Goal: Information Seeking & Learning: Learn about a topic

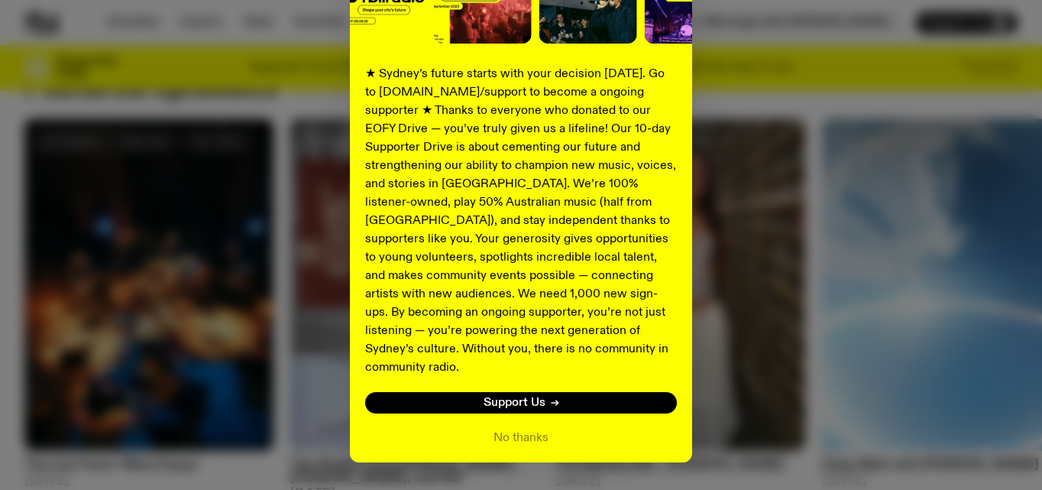
scroll to position [266, 0]
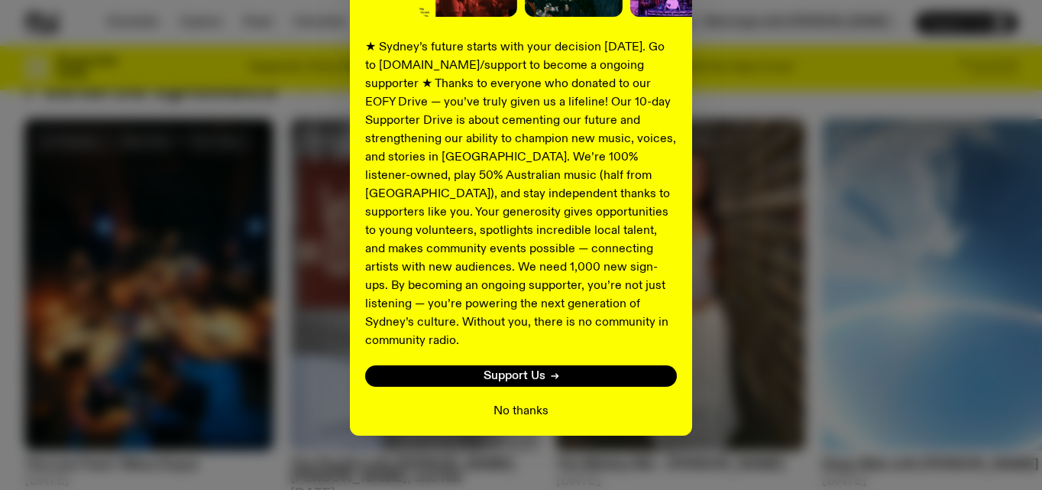
click at [503, 402] on button "No thanks" at bounding box center [520, 411] width 55 height 18
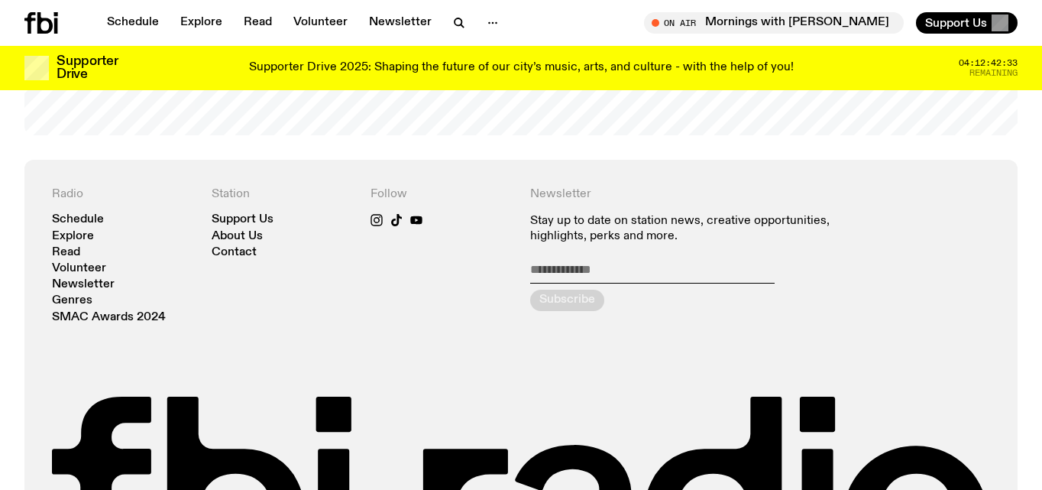
scroll to position [3082, 0]
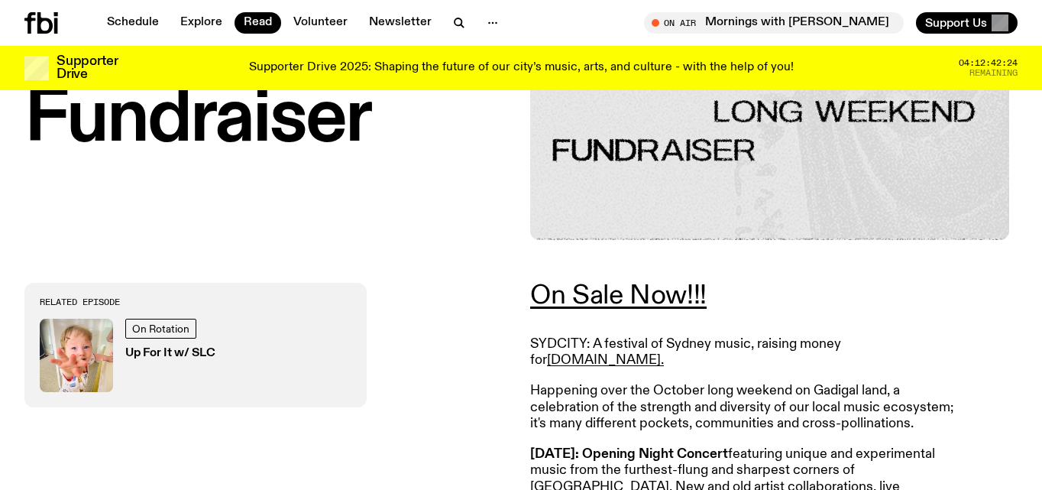
scroll to position [535, 0]
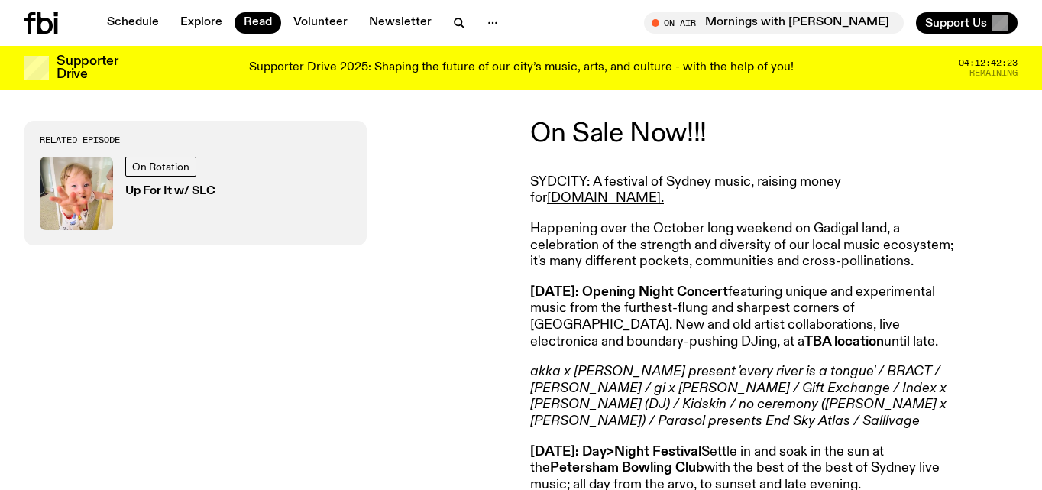
click at [600, 134] on link "On Sale Now!!!" at bounding box center [618, 133] width 176 height 27
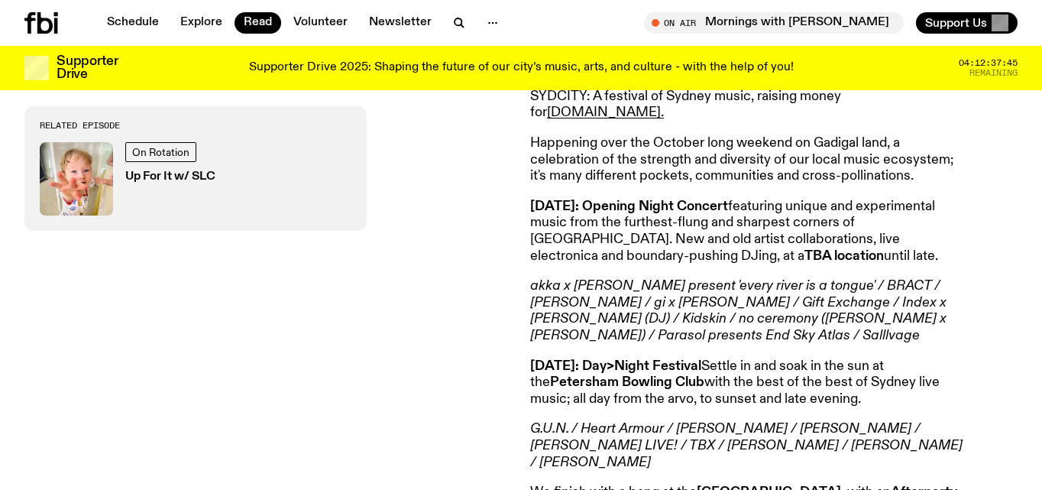
scroll to position [622, 0]
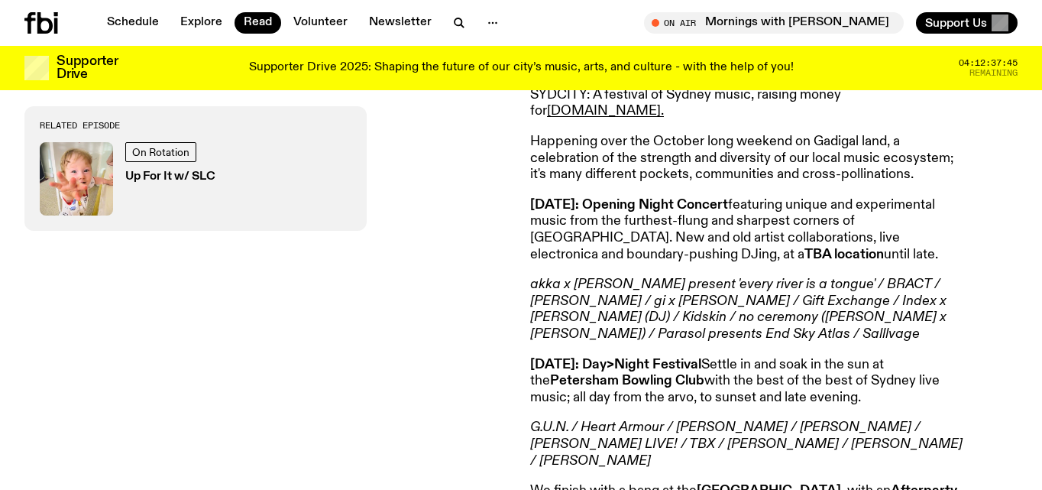
click at [662, 231] on p "[DATE]: Opening Night Concert featuring unique and experimental music from the …" at bounding box center [750, 230] width 440 height 66
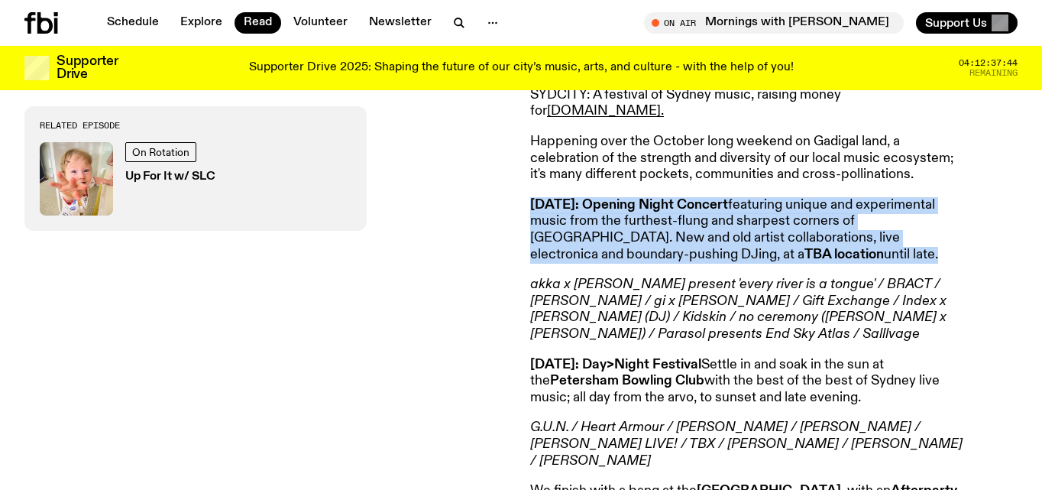
click at [662, 231] on p "[DATE]: Opening Night Concert featuring unique and experimental music from the …" at bounding box center [750, 230] width 440 height 66
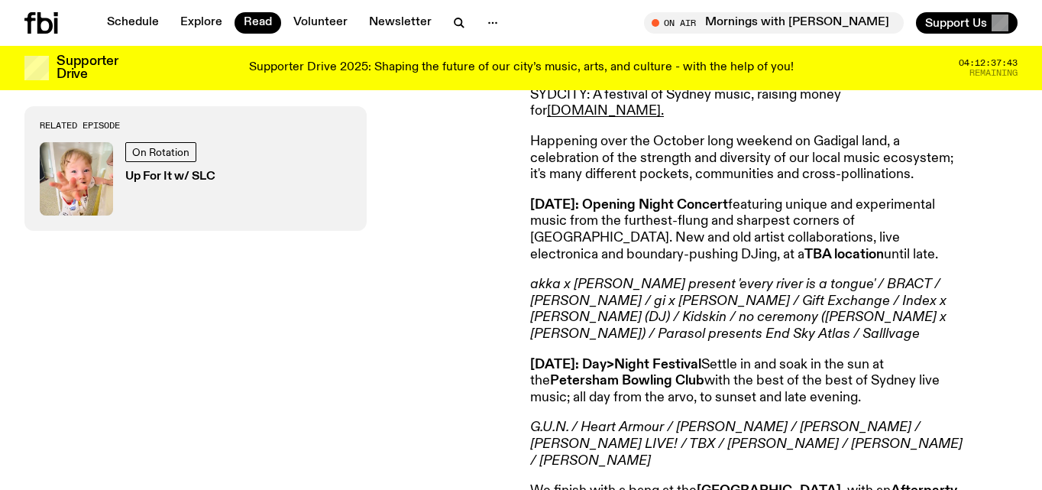
click at [613, 277] on em "akka x [PERSON_NAME] present 'every river is a tongue' / BRACT / [PERSON_NAME] …" at bounding box center [738, 308] width 416 height 63
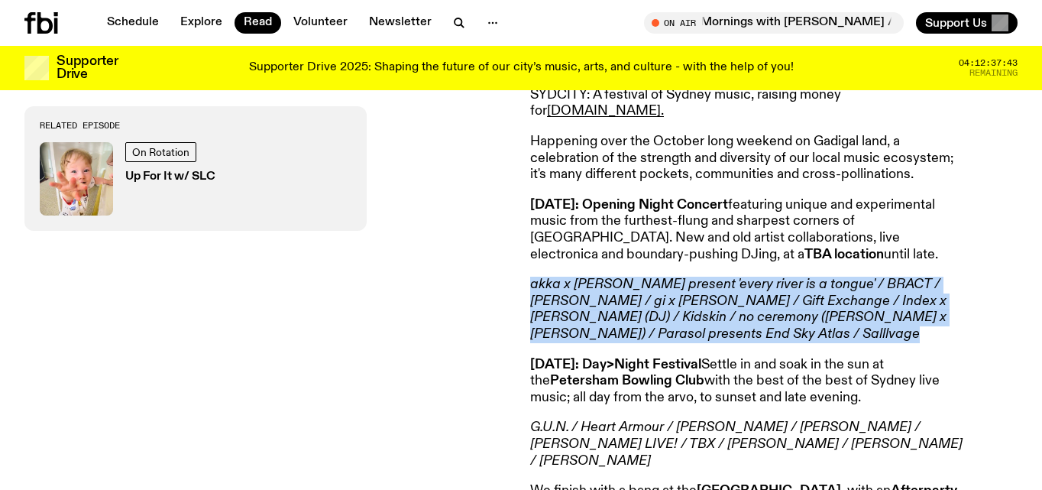
click at [613, 277] on em "akka x [PERSON_NAME] present 'every river is a tongue' / BRACT / [PERSON_NAME] …" at bounding box center [738, 308] width 416 height 63
click at [596, 341] on article "On Sale Now!!! SYDCITY: A festival of Sydney music, raising money for [DOMAIN_N…" at bounding box center [750, 422] width 440 height 777
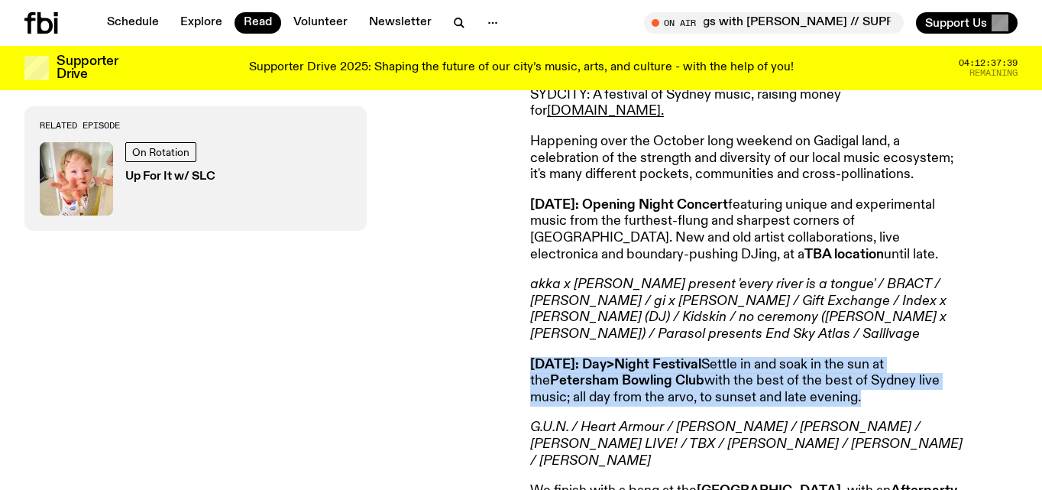
drag, startPoint x: 596, startPoint y: 341, endPoint x: 596, endPoint y: 398, distance: 56.5
click at [596, 399] on article "On Sale Now!!! SYDCITY: A festival of Sydney music, raising money for [DOMAIN_N…" at bounding box center [750, 422] width 440 height 777
click at [596, 398] on article "On Sale Now!!! SYDCITY: A festival of Sydney music, raising money for [DOMAIN_N…" at bounding box center [750, 422] width 440 height 777
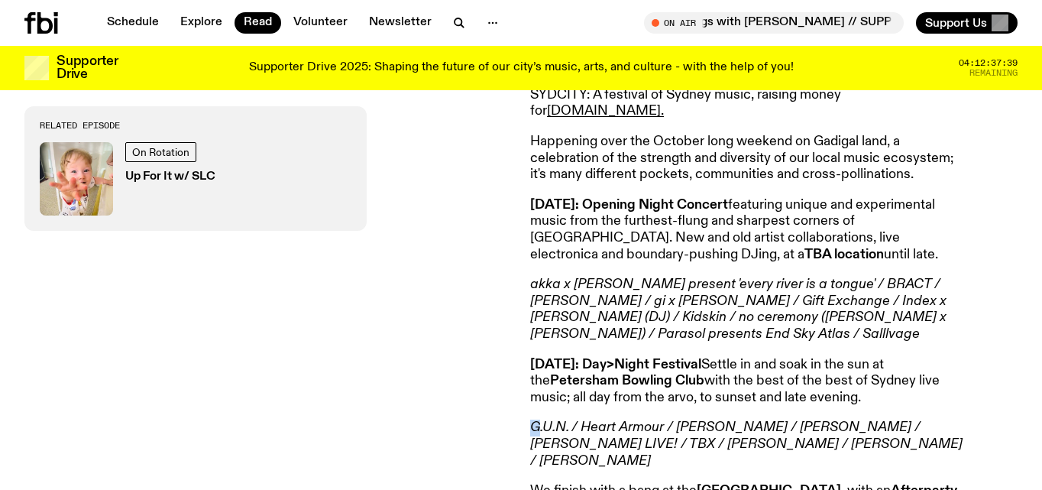
click at [596, 398] on article "On Sale Now!!! SYDCITY: A festival of Sydney music, raising money for [DOMAIN_N…" at bounding box center [750, 422] width 440 height 777
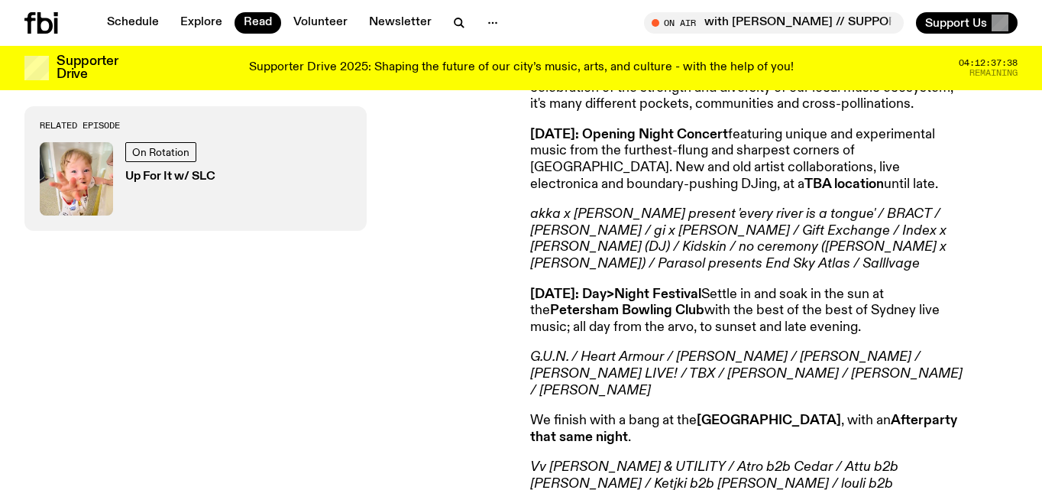
click at [605, 351] on em "G.U.N. / Heart Armour / [PERSON_NAME] / [PERSON_NAME] / [PERSON_NAME] LIVE! / T…" at bounding box center [746, 373] width 432 height 47
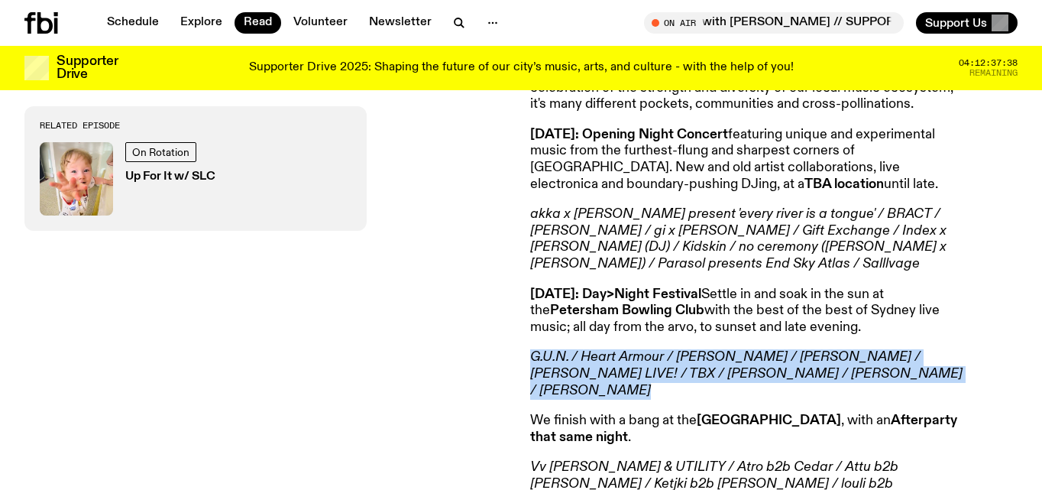
click at [605, 351] on em "G.U.N. / Heart Armour / [PERSON_NAME] / [PERSON_NAME] / [PERSON_NAME] LIVE! / T…" at bounding box center [746, 373] width 432 height 47
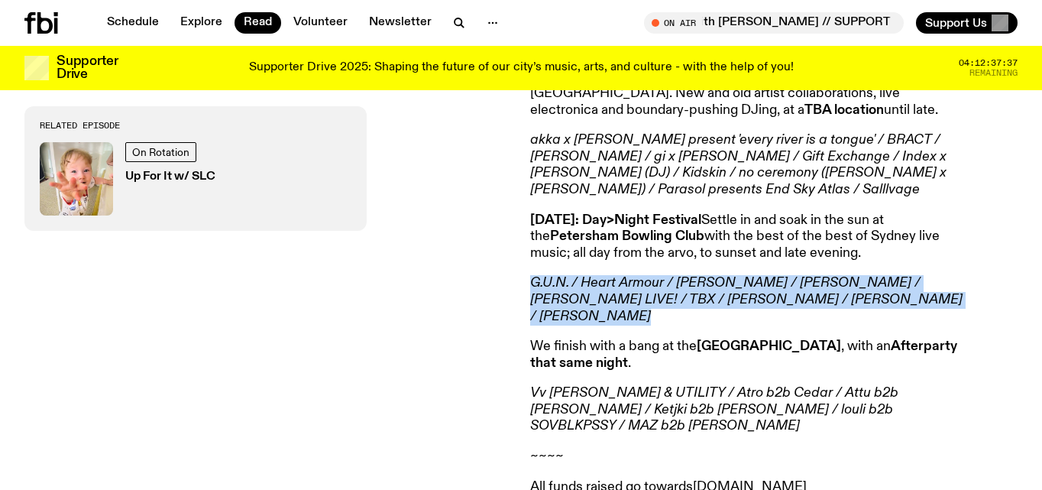
scroll to position [777, 0]
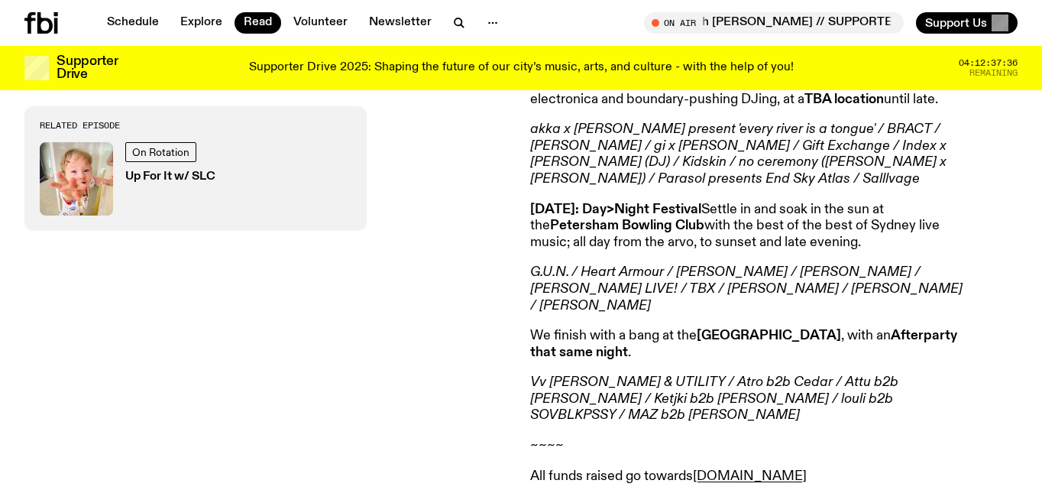
click at [605, 375] on em "Vv [PERSON_NAME] & UTILITY / Atro b2b Cedar / Attu b2b [PERSON_NAME] / Ketjki b…" at bounding box center [714, 398] width 368 height 47
click at [600, 387] on article "On Sale Now!!! SYDCITY: A festival of Sydney music, raising money for [DOMAIN_N…" at bounding box center [750, 267] width 440 height 777
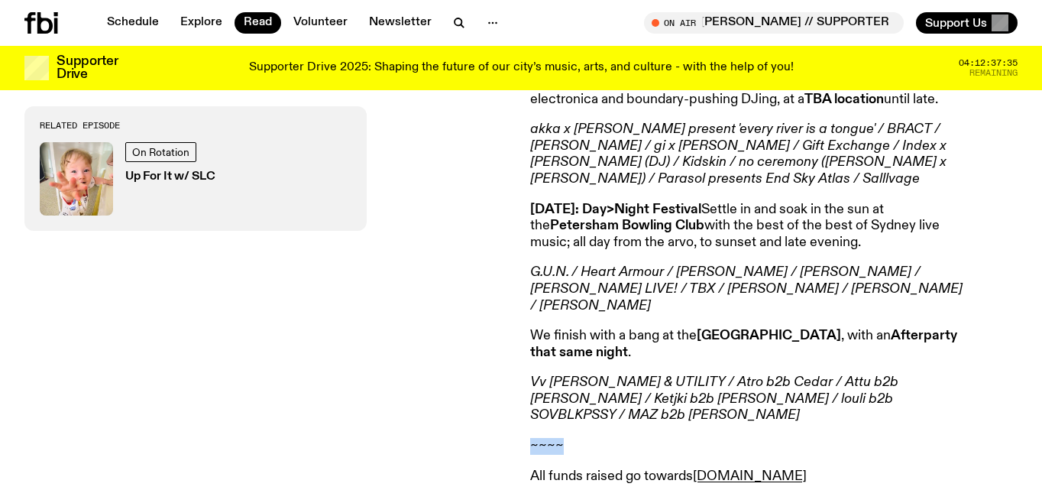
click at [600, 387] on article "On Sale Now!!! SYDCITY: A festival of Sydney music, raising money for [DOMAIN_N…" at bounding box center [750, 267] width 440 height 777
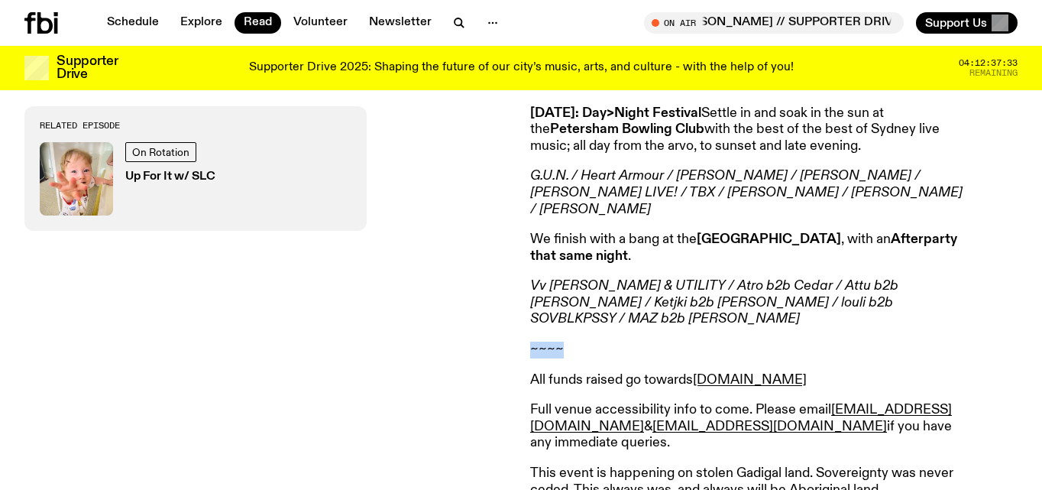
scroll to position [841, 0]
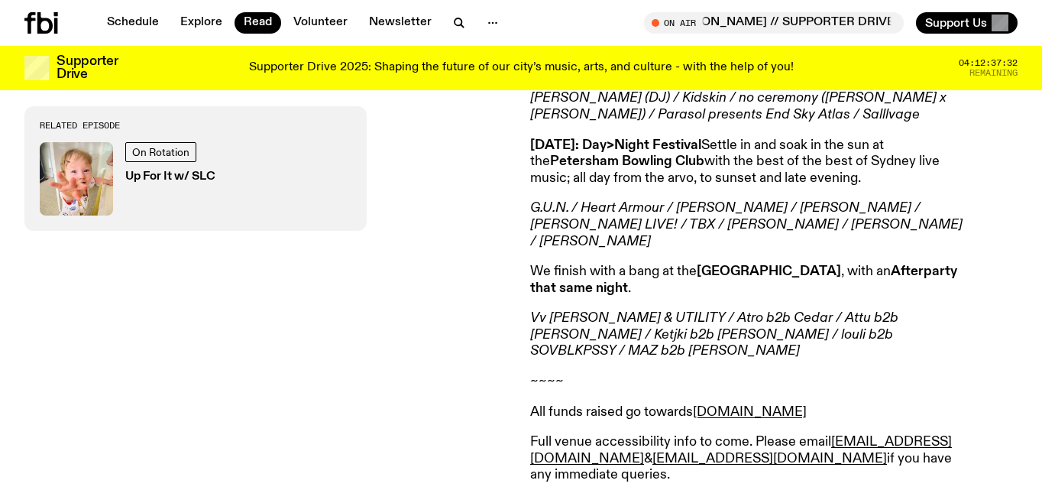
click at [613, 311] on em "Vv [PERSON_NAME] & UTILITY / Atro b2b Cedar / Attu b2b [PERSON_NAME] / Ketjki b…" at bounding box center [714, 334] width 368 height 47
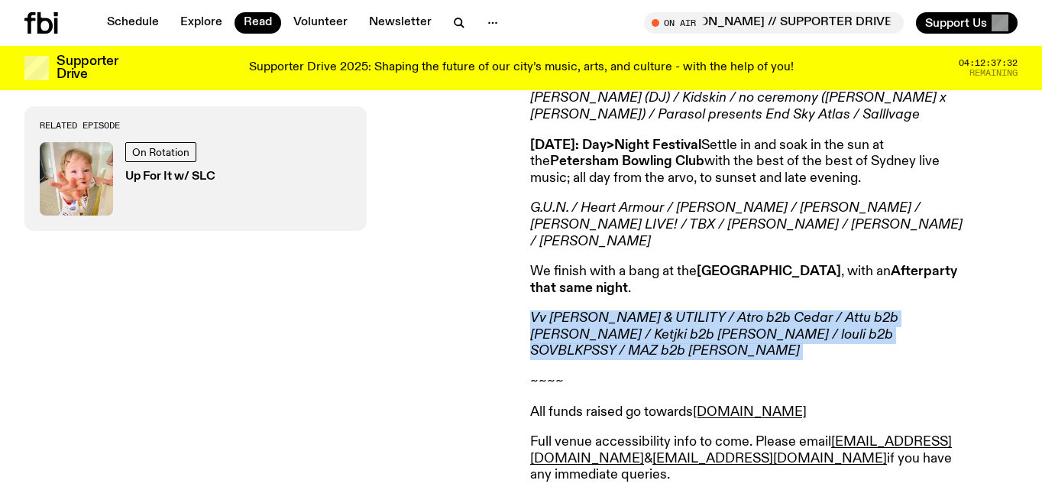
click at [613, 311] on em "Vv [PERSON_NAME] & UTILITY / Atro b2b Cedar / Attu b2b [PERSON_NAME] / Ketjki b…" at bounding box center [714, 334] width 368 height 47
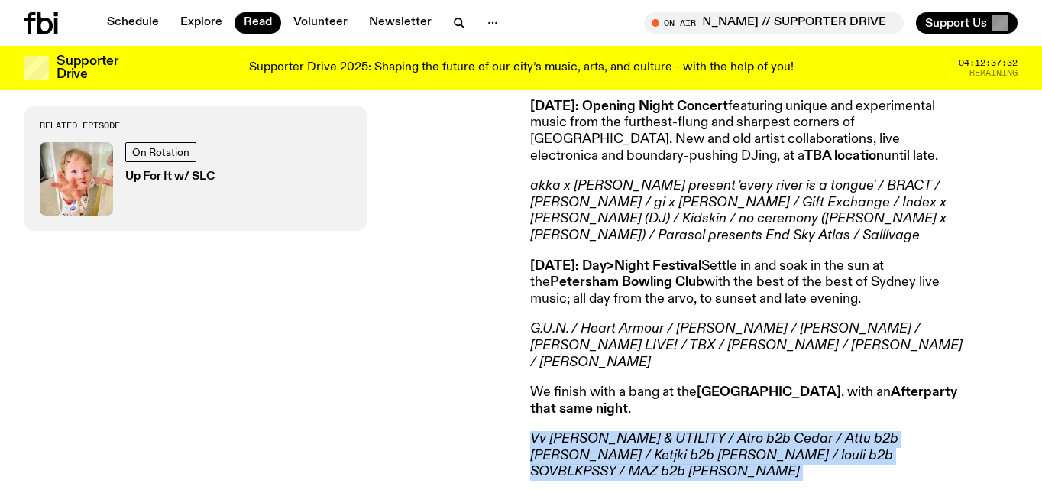
scroll to position [639, 0]
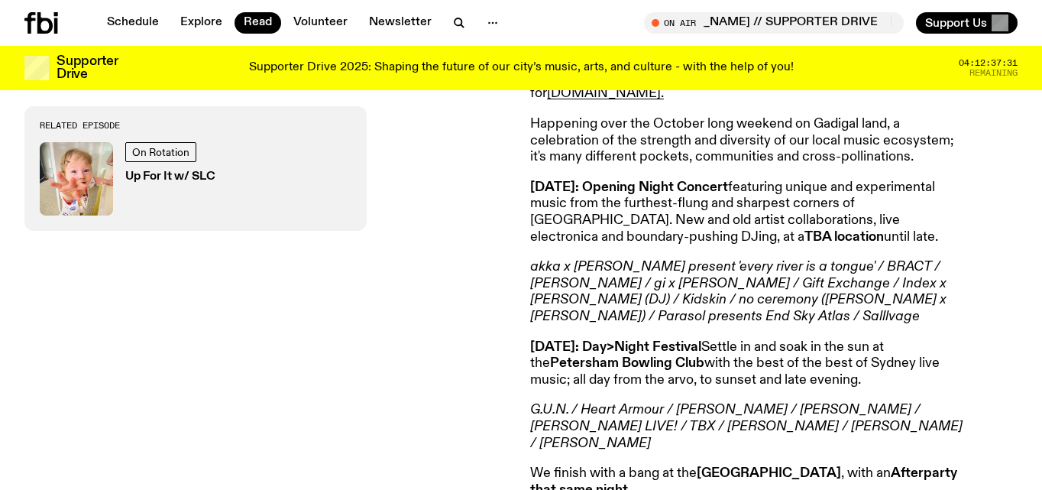
click at [613, 294] on em "akka x darren lesaguis present 'every river is a tongue' / BRACT / ELINA / gi x…" at bounding box center [738, 291] width 416 height 63
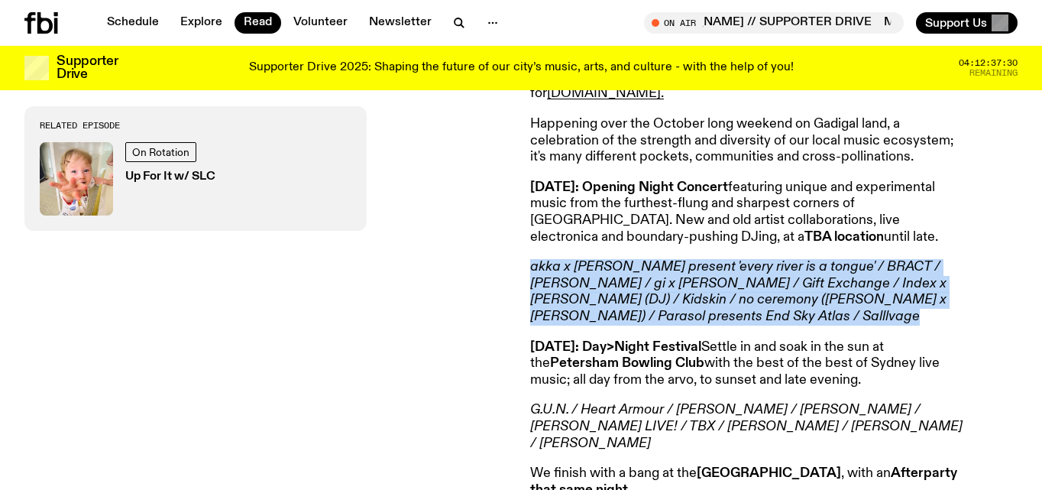
click at [613, 294] on em "akka x darren lesaguis present 'every river is a tongue' / BRACT / ELINA / gi x…" at bounding box center [738, 291] width 416 height 63
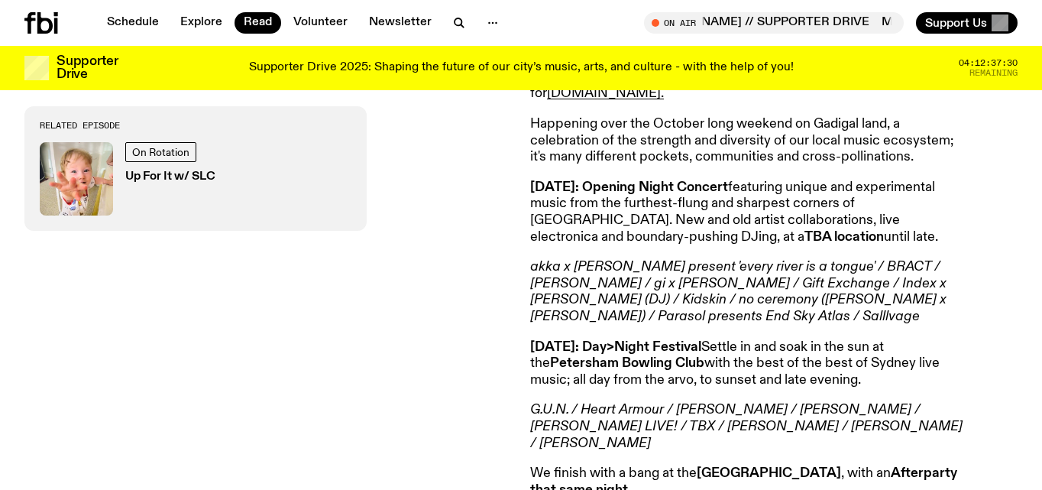
click at [601, 340] on strong "Saturday October 4: Day>Night Festival" at bounding box center [615, 347] width 171 height 14
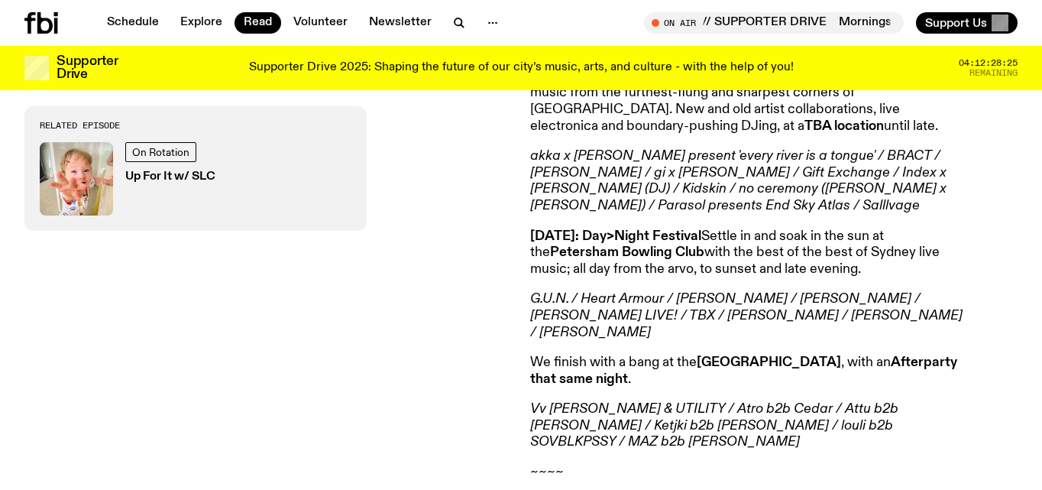
scroll to position [733, 0]
